Goal: Find contact information: Find contact information

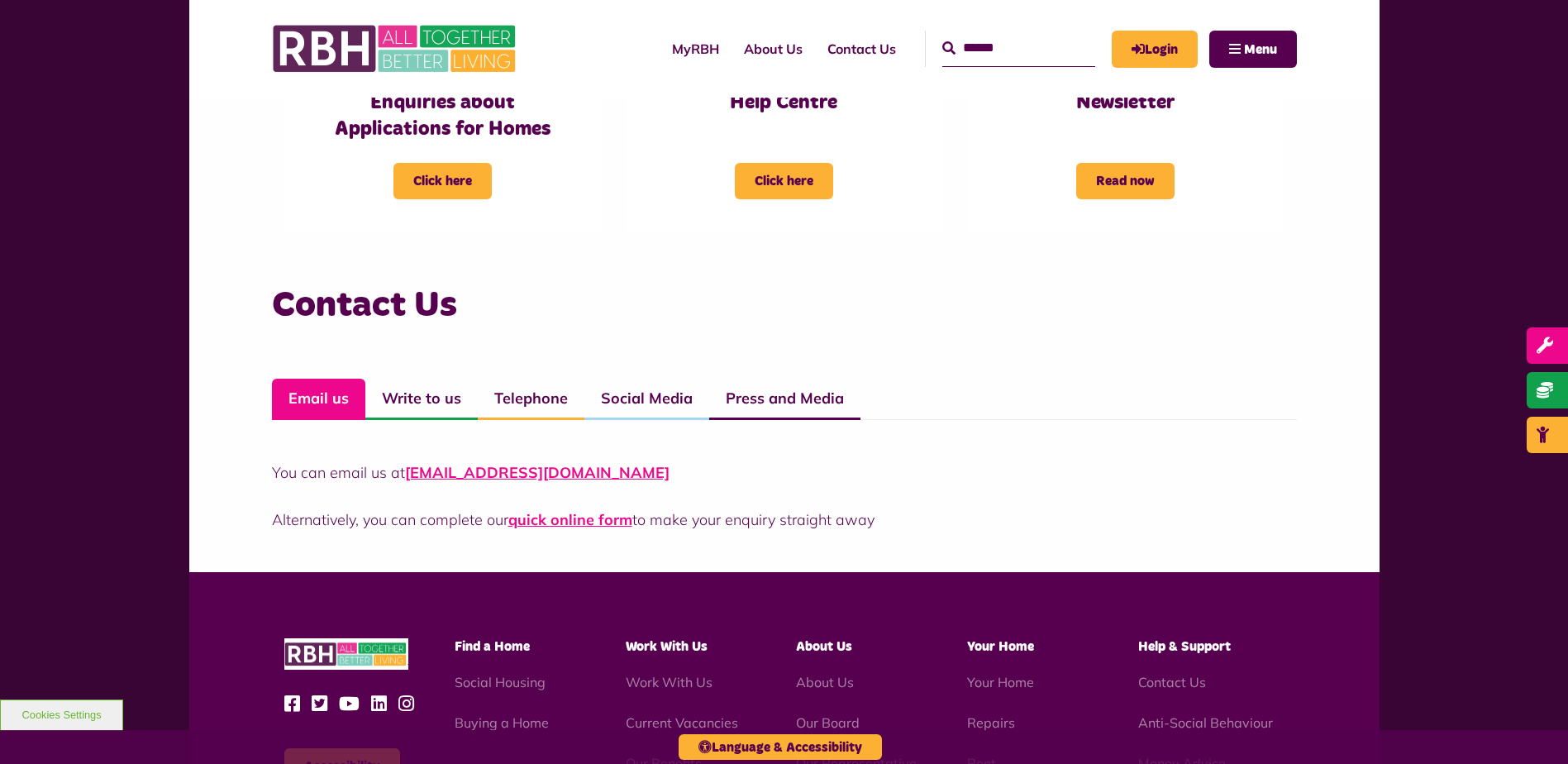
scroll to position [991, 0]
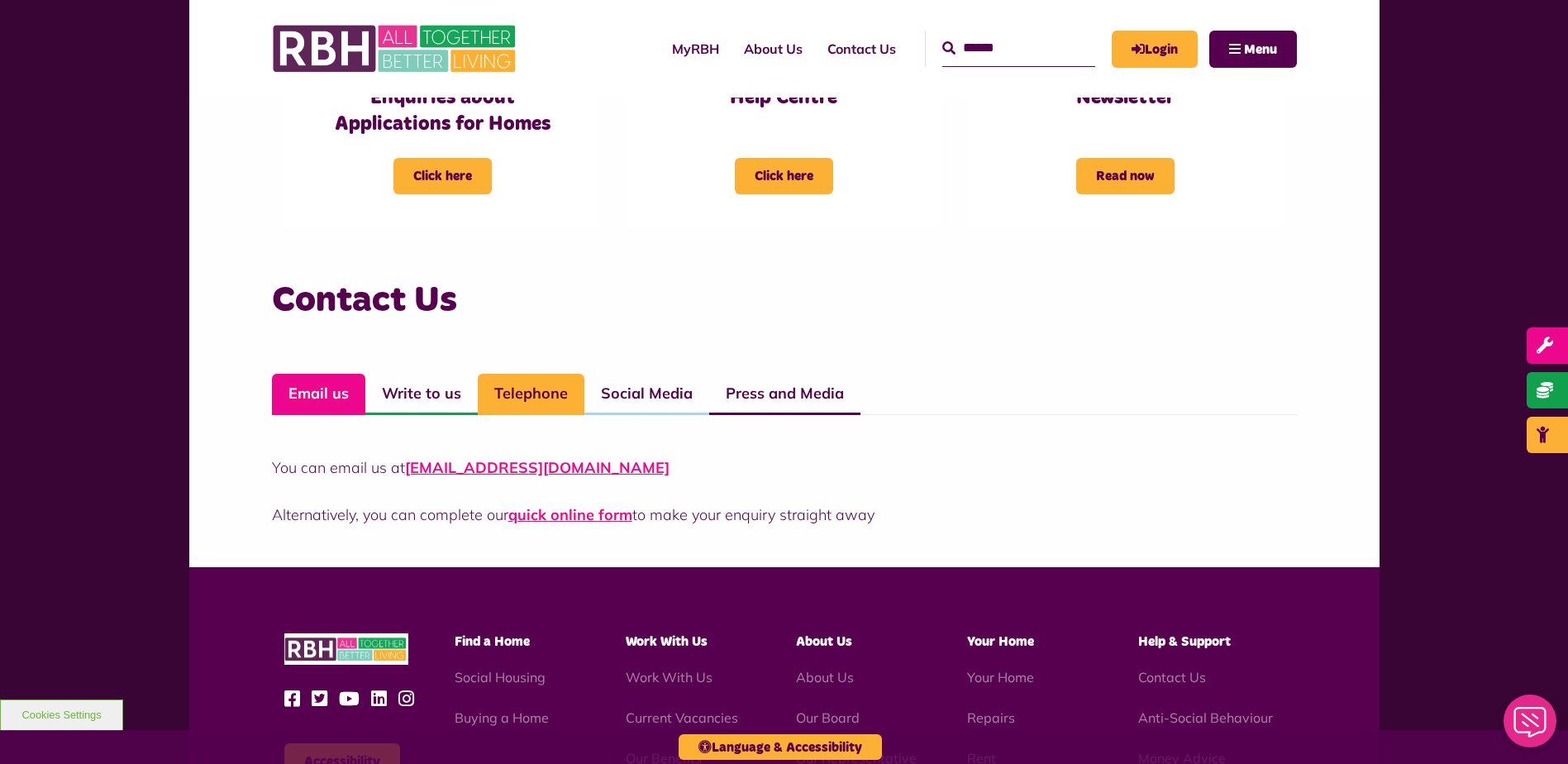
click at [510, 393] on link "Telephone" at bounding box center [532, 394] width 107 height 41
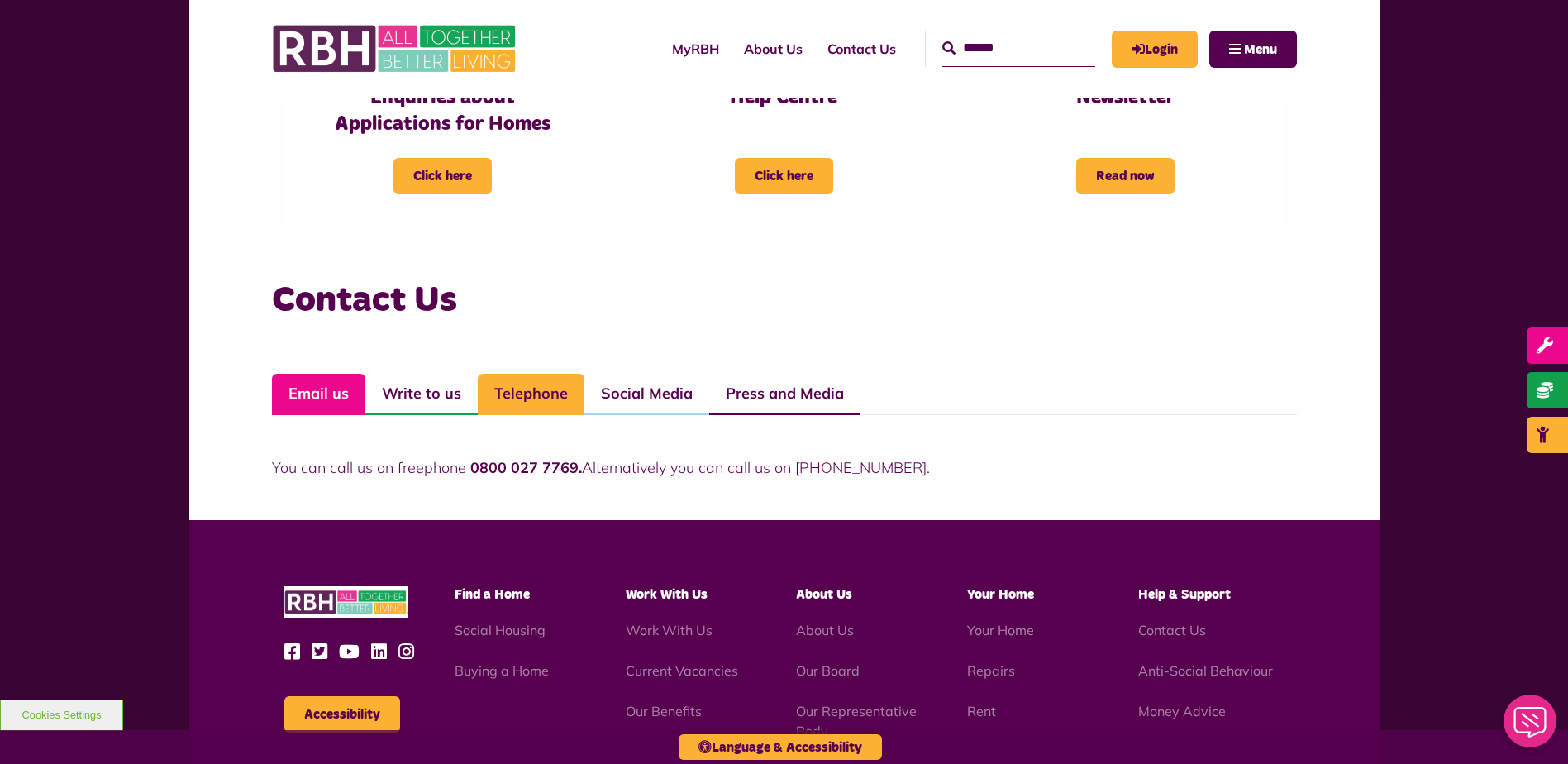
click at [320, 388] on link "Email us" at bounding box center [319, 394] width 93 height 41
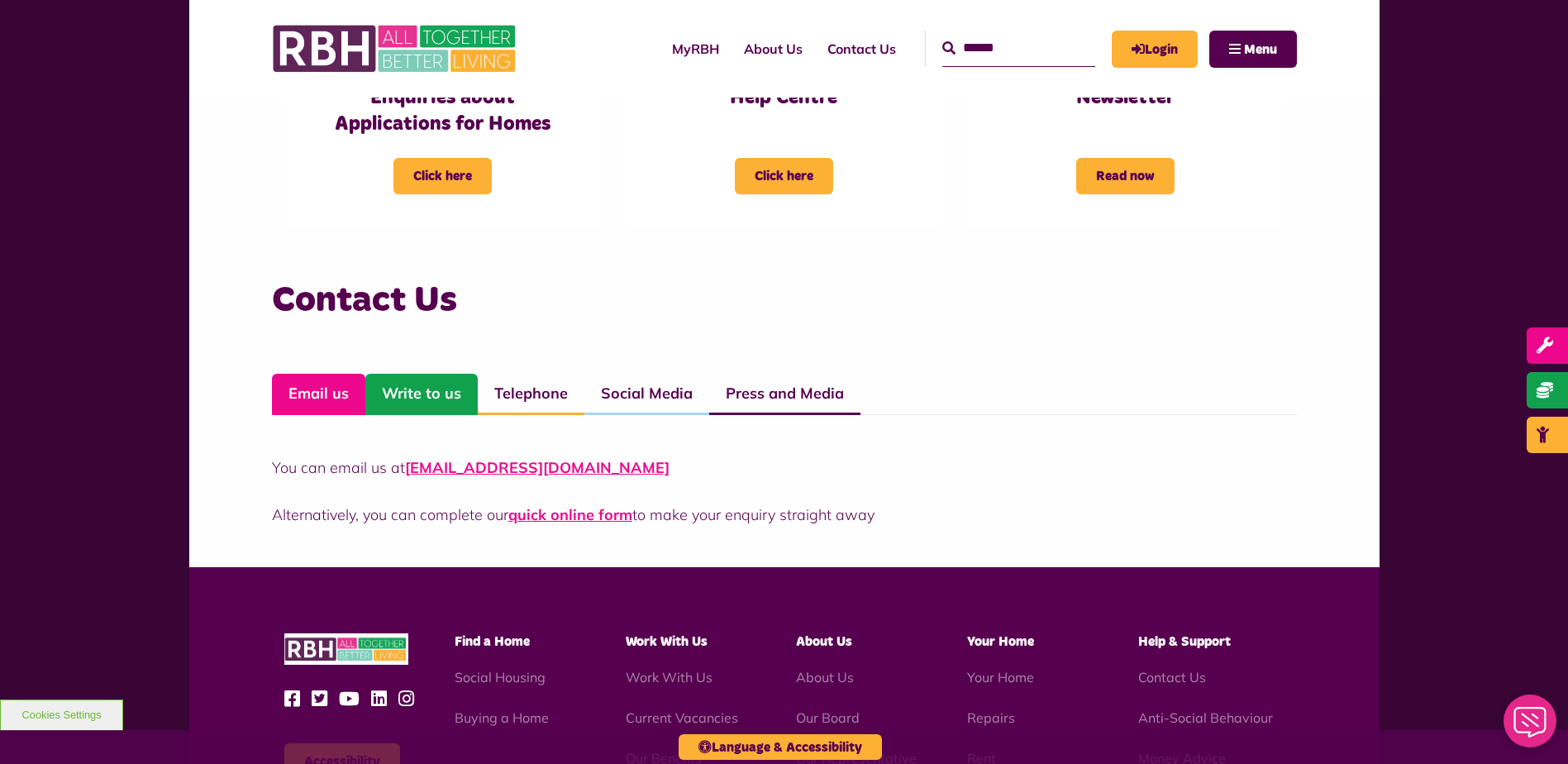
click at [389, 387] on link "Write to us" at bounding box center [421, 394] width 112 height 41
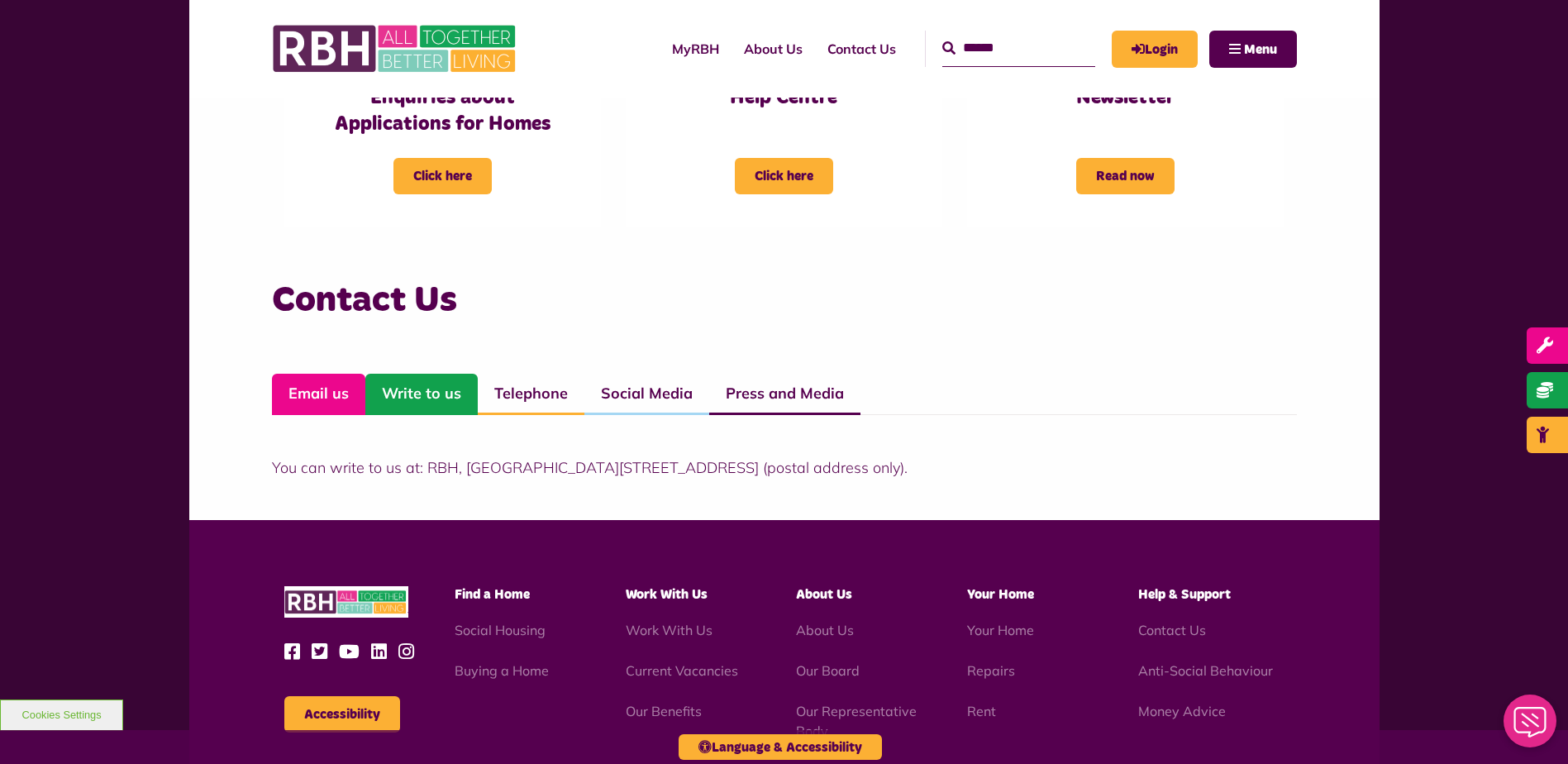
click at [293, 397] on link "Email us" at bounding box center [319, 394] width 93 height 41
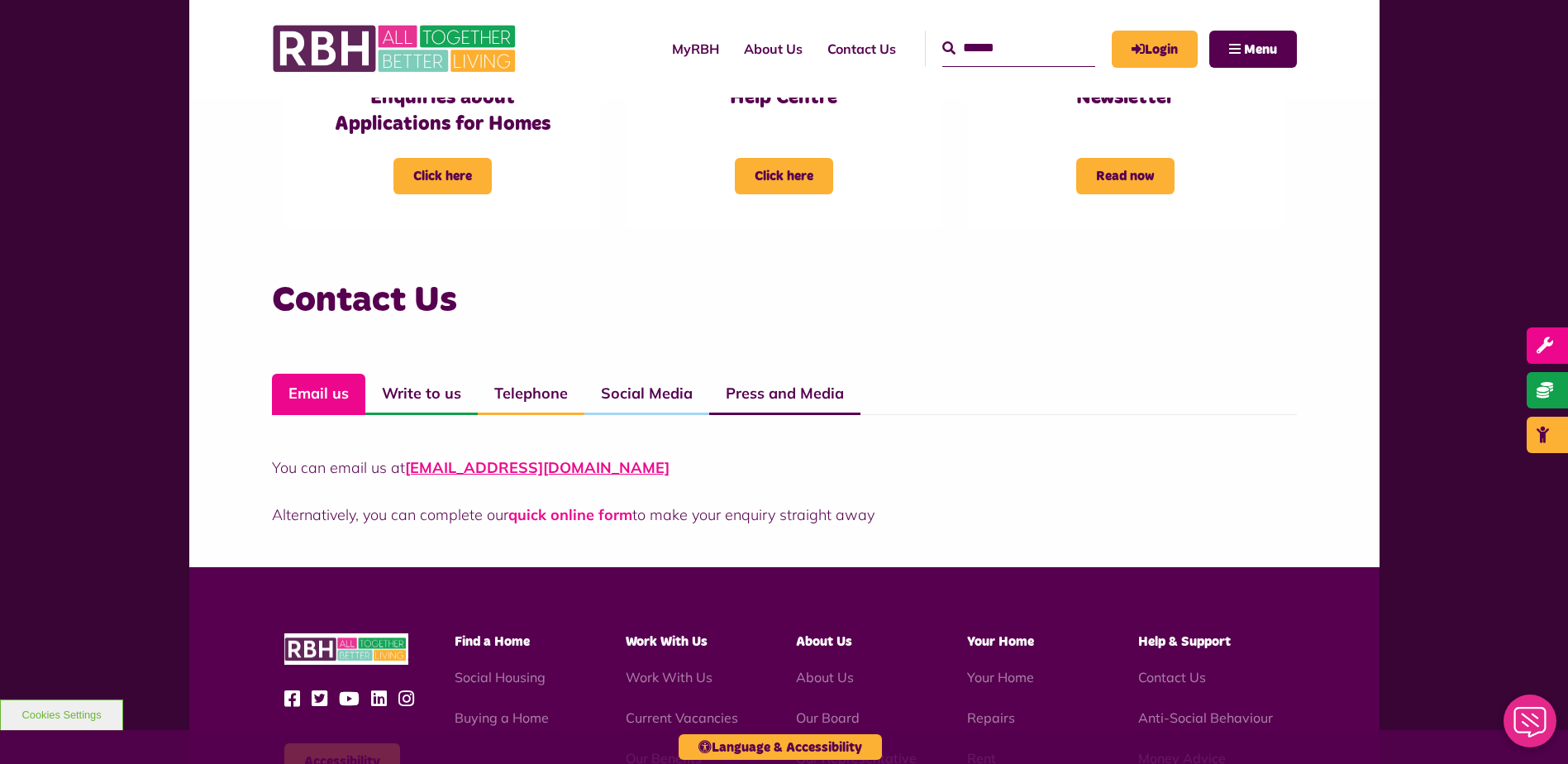
click at [569, 516] on link "quick online form" at bounding box center [570, 514] width 124 height 19
click at [524, 391] on link "Telephone" at bounding box center [532, 394] width 107 height 41
